Goal: Navigation & Orientation: Find specific page/section

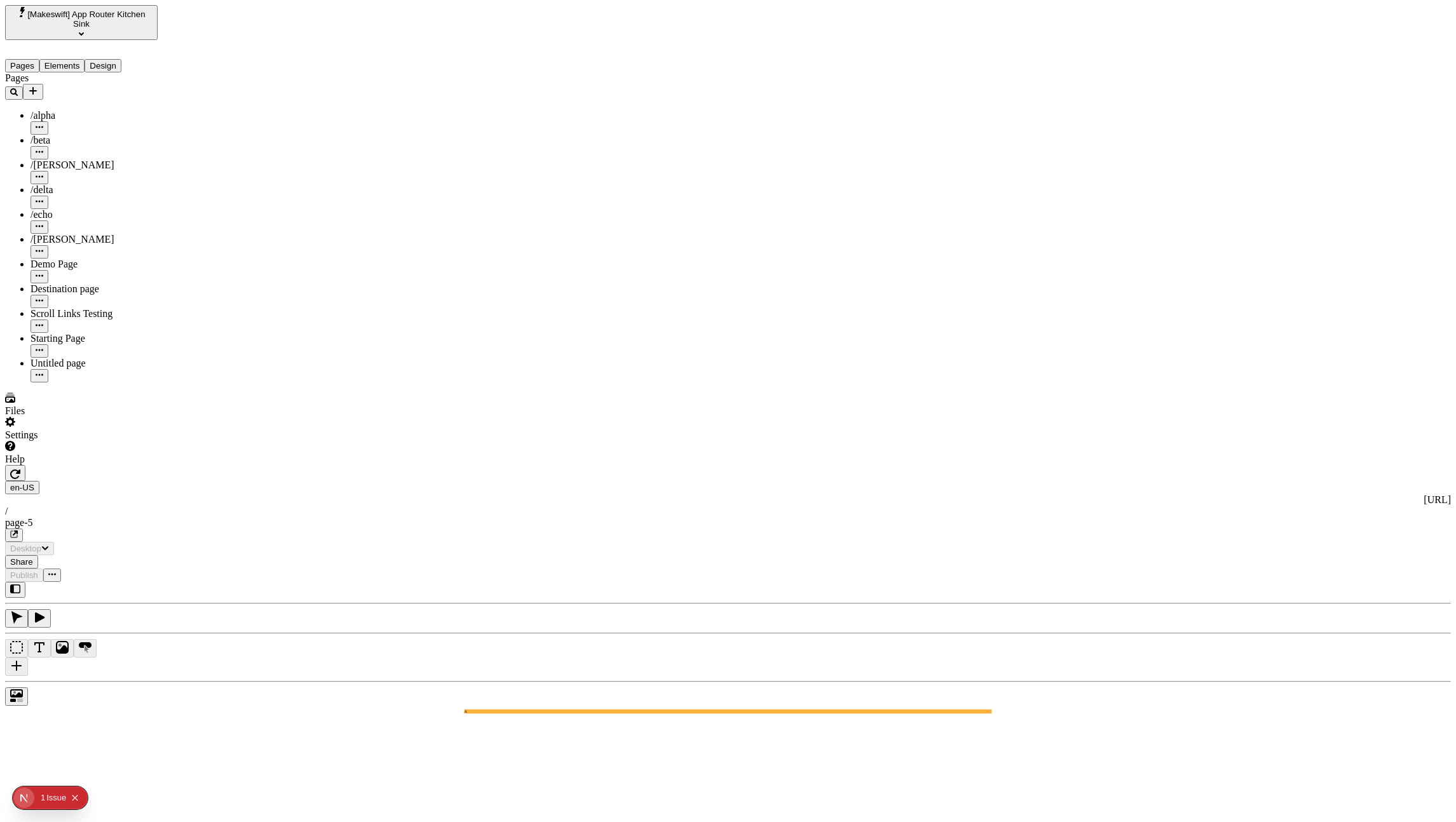
type input "/page-5"
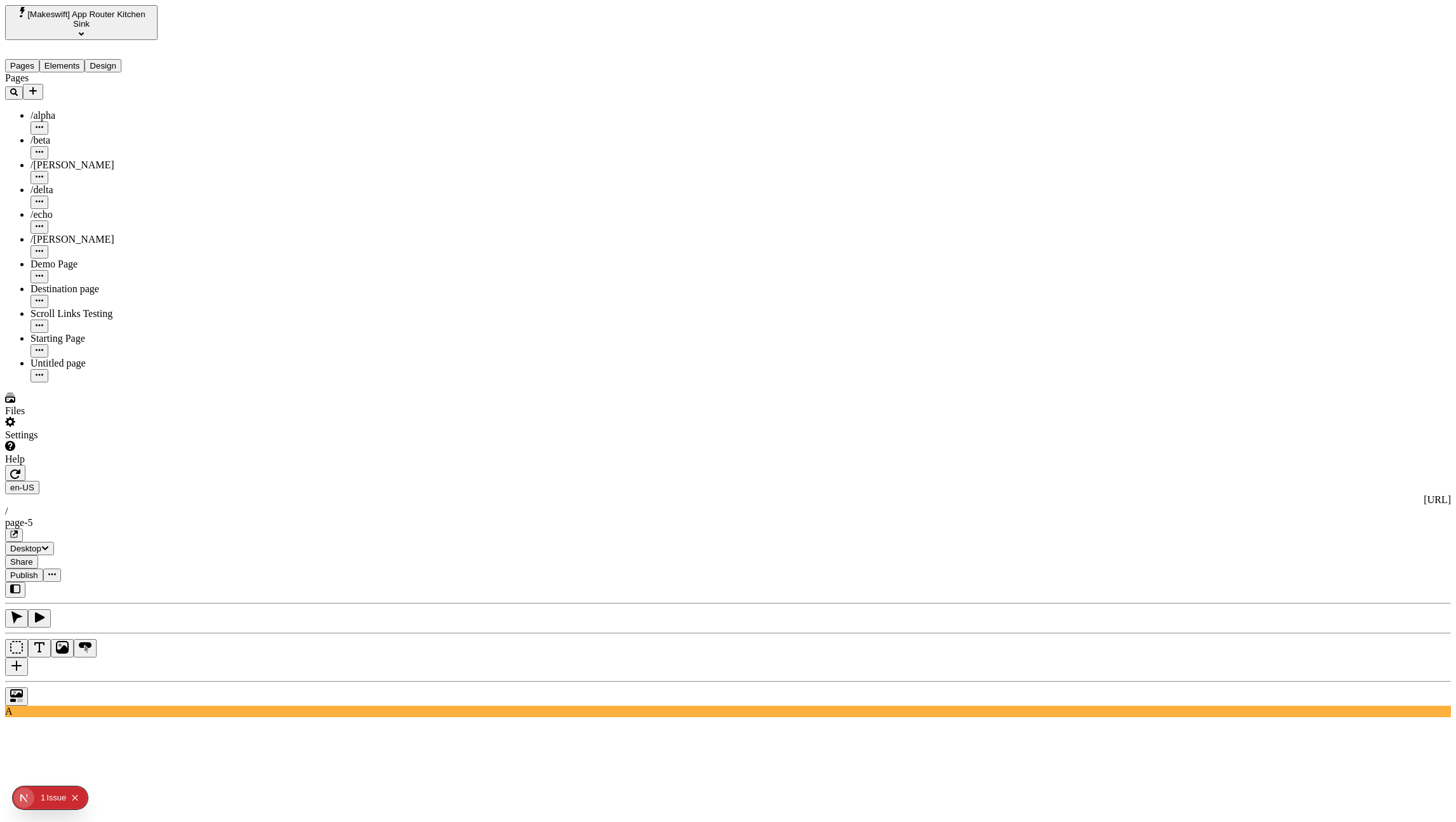
click at [20, 584] on icon "button" at bounding box center [15, 589] width 10 height 10
click at [19, 584] on icon "button" at bounding box center [15, 589] width 10 height 9
click at [85, 15] on span "[Makeswift] App Router Kitchen Sink" at bounding box center [86, 19] width 118 height 19
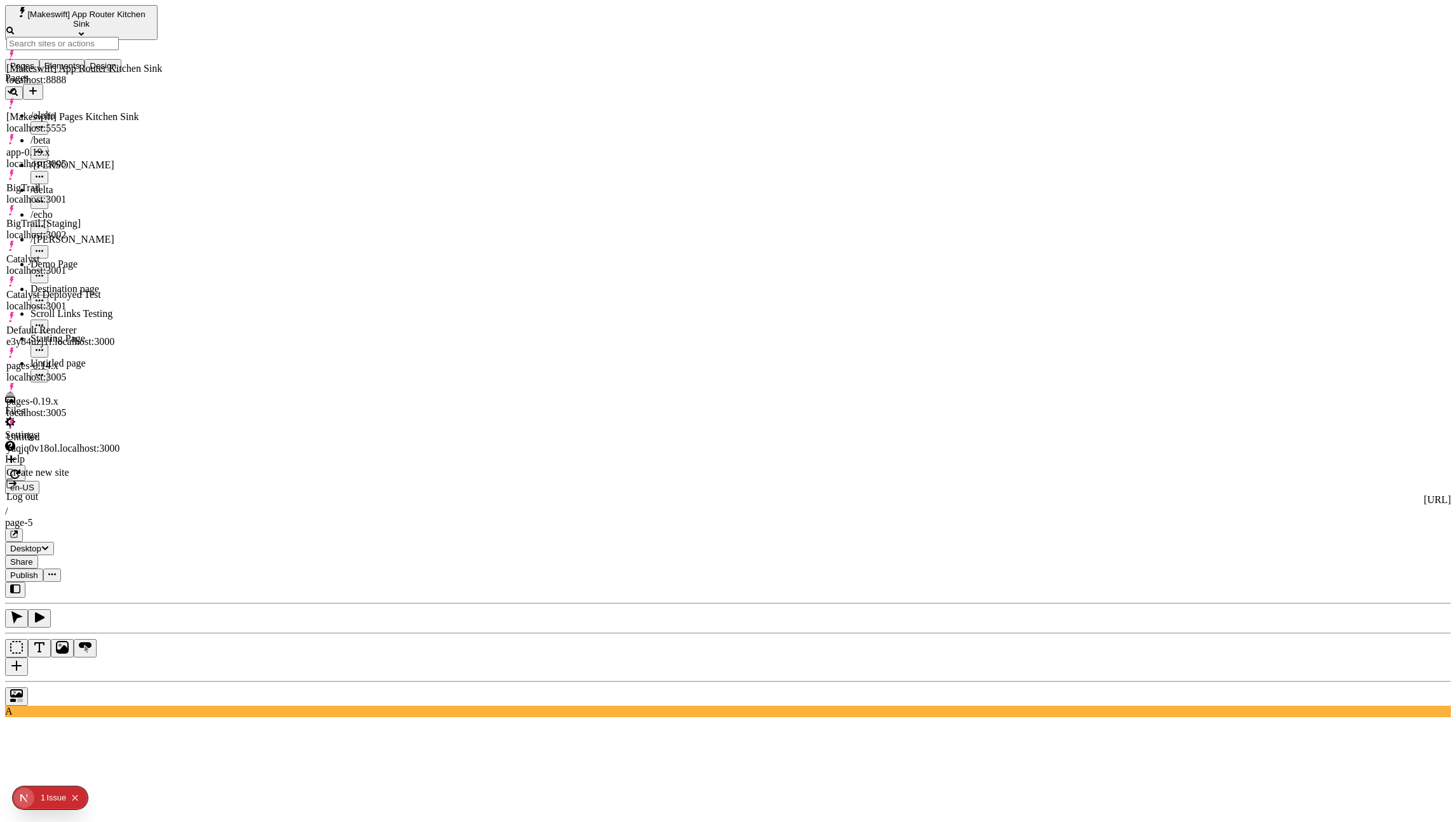
click at [80, 419] on div "Untitled yaqjq0v18ol.localhost:3000" at bounding box center [84, 436] width 156 height 35
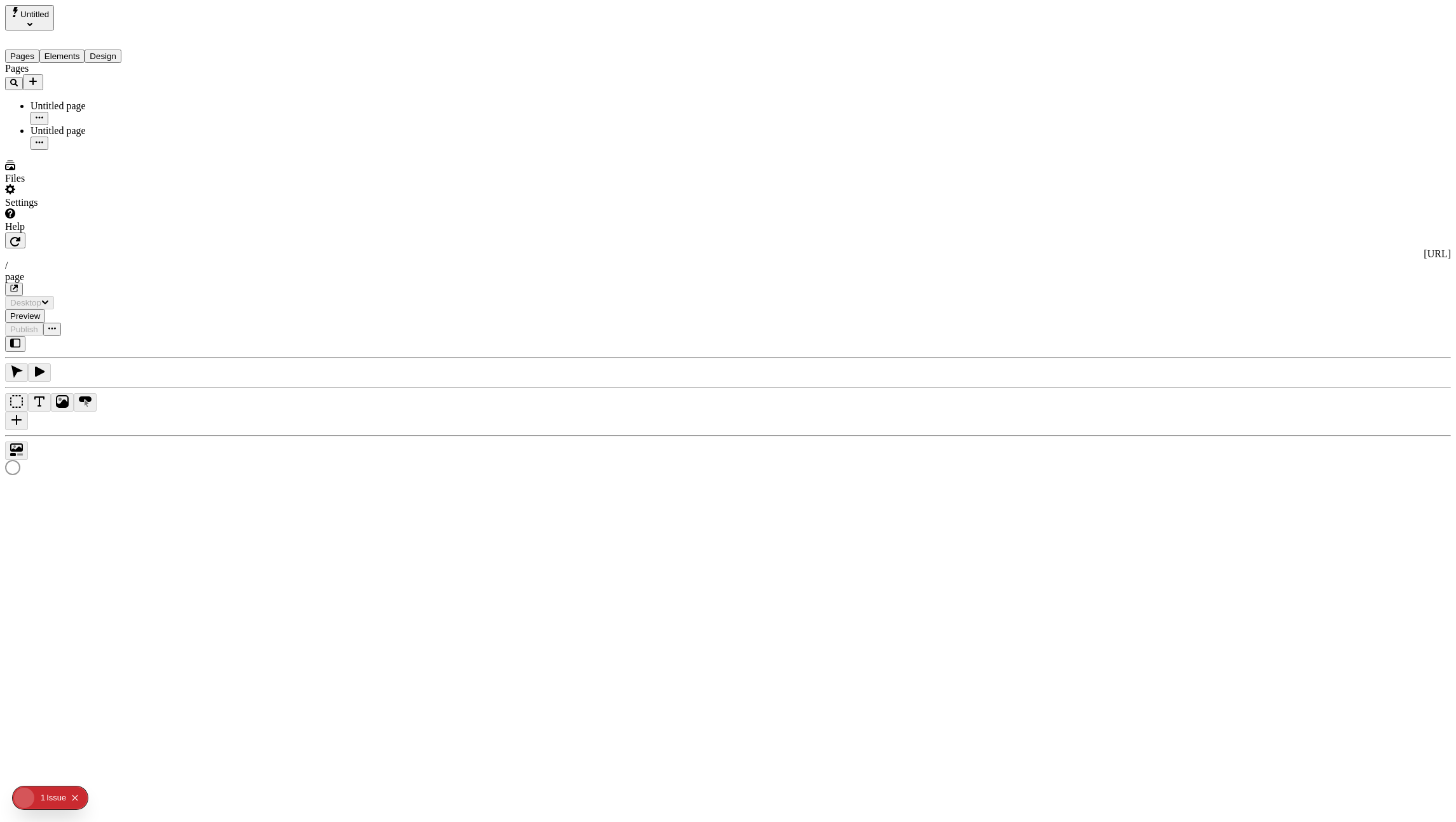
type input "/page"
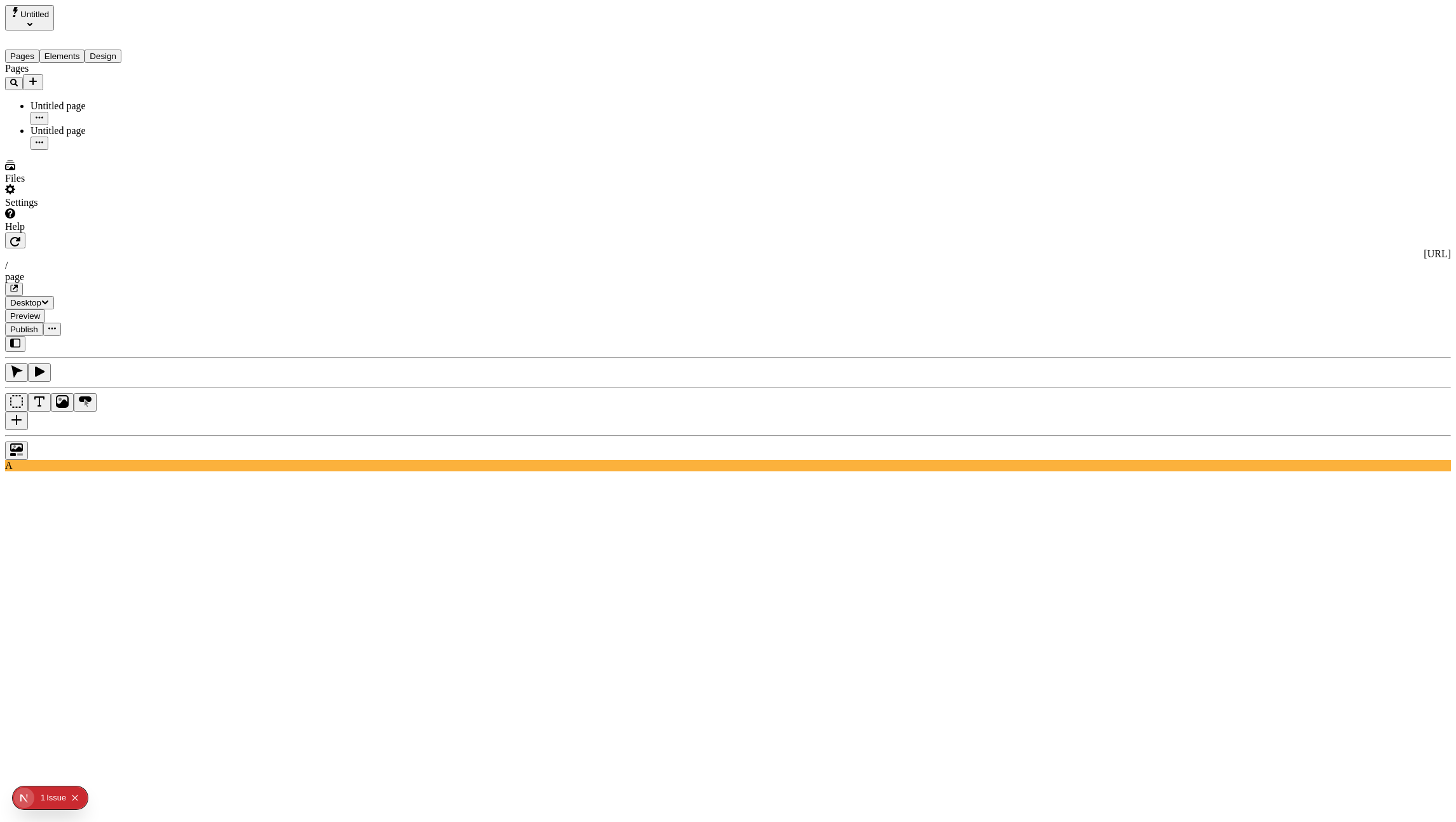
click at [26, 336] on button "button" at bounding box center [15, 343] width 20 height 16
click at [19, 339] on icon "button" at bounding box center [15, 343] width 10 height 9
click at [21, 15] on div "Untitled" at bounding box center [30, 12] width 39 height 12
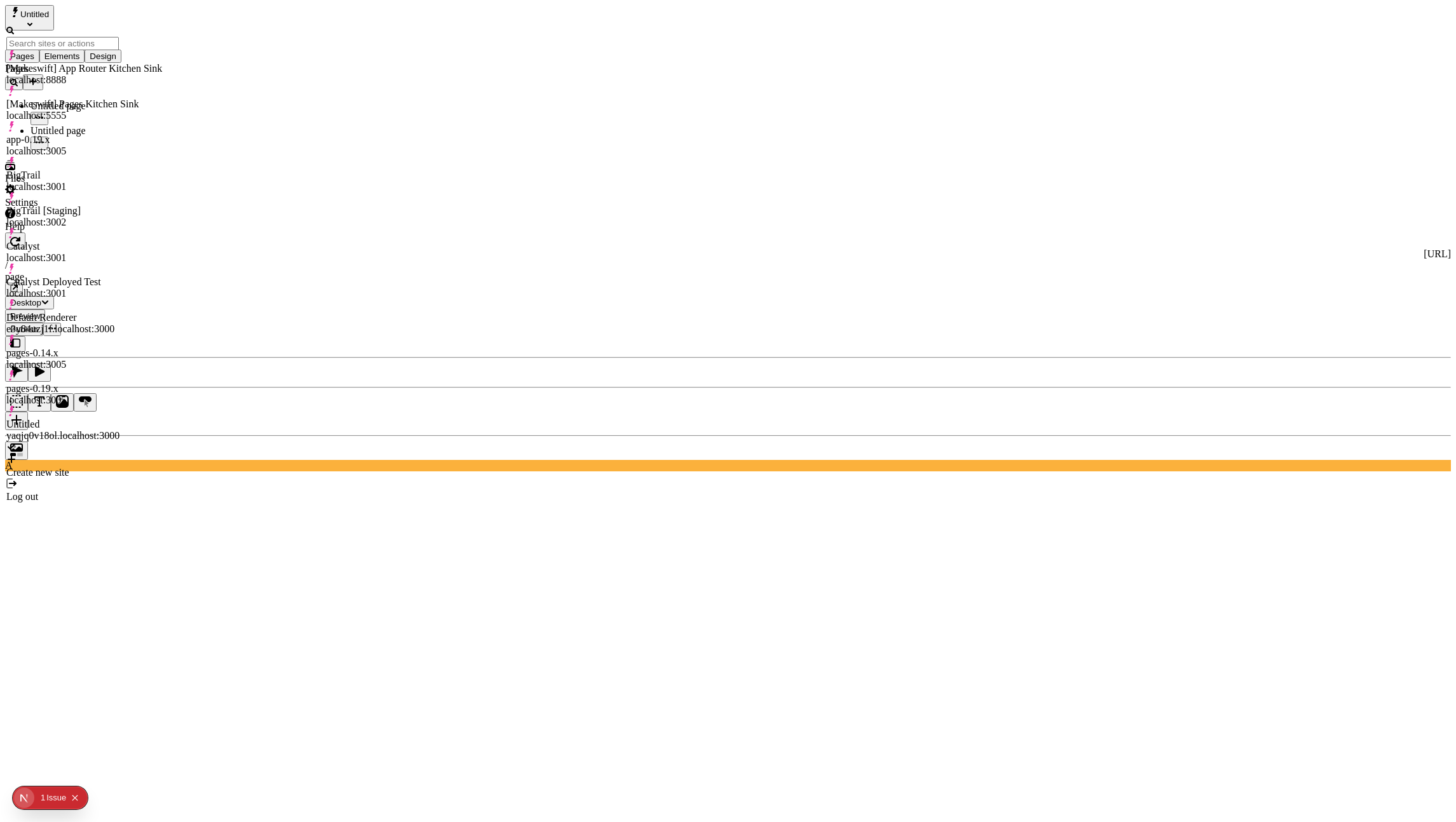
click at [66, 63] on div "[Makeswift] App Router Kitchen Sink" at bounding box center [84, 69] width 156 height 12
